Goal: Information Seeking & Learning: Check status

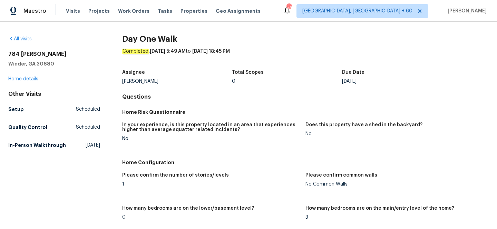
click at [91, 54] on h2 "784 [PERSON_NAME]" at bounding box center [54, 54] width 92 height 7
click at [28, 39] on link "All visits" at bounding box center [19, 39] width 23 height 5
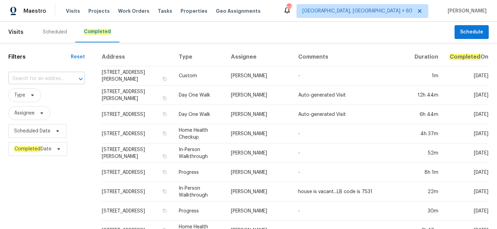
click at [26, 79] on input "text" at bounding box center [36, 79] width 57 height 11
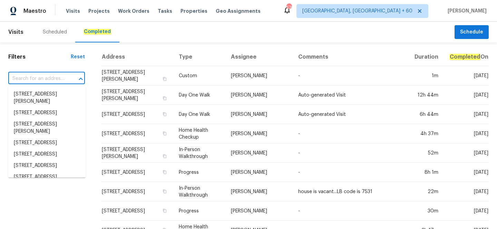
paste input "[STREET_ADDRESS]"
type input "[STREET_ADDRESS]"
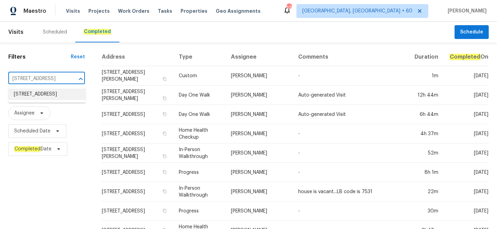
click at [36, 95] on li "[STREET_ADDRESS]" at bounding box center [46, 94] width 77 height 11
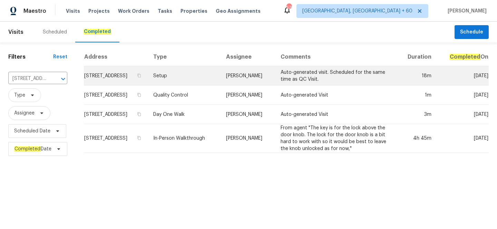
click at [206, 86] on td "Setup" at bounding box center [184, 75] width 73 height 19
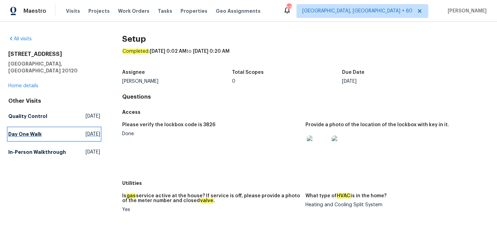
click at [32, 131] on h5 "Day One Walk" at bounding box center [25, 134] width 34 height 7
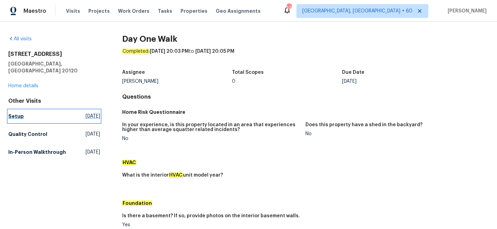
click at [15, 113] on h5 "Setup" at bounding box center [16, 116] width 16 height 7
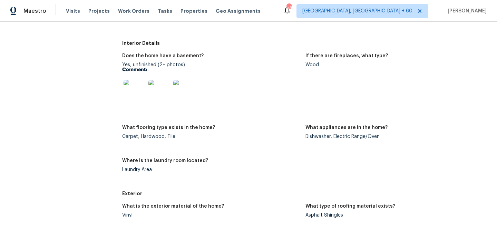
scroll to position [97, 0]
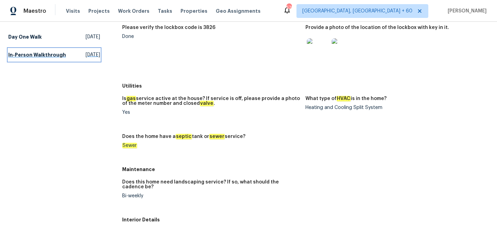
click at [23, 55] on h5 "In-Person Walkthrough" at bounding box center [37, 54] width 58 height 7
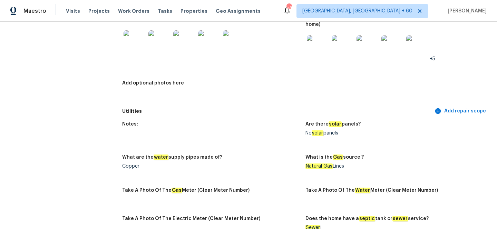
scroll to position [463, 0]
